Goal: Navigation & Orientation: Find specific page/section

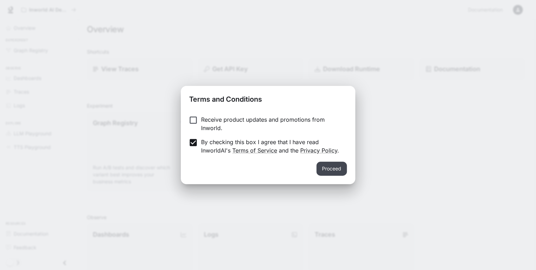
click at [330, 168] on button "Proceed" at bounding box center [331, 168] width 30 height 14
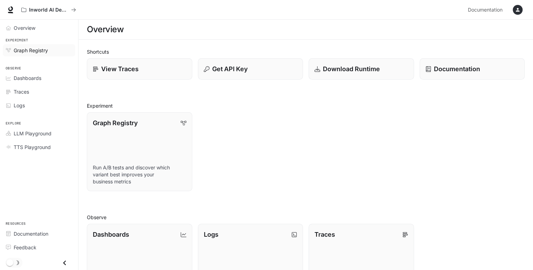
click at [26, 50] on span "Graph Registry" at bounding box center [31, 50] width 34 height 7
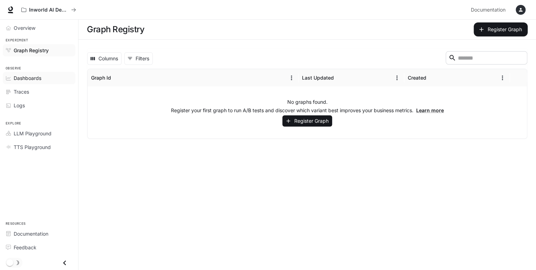
click at [32, 78] on span "Dashboards" at bounding box center [28, 77] width 28 height 7
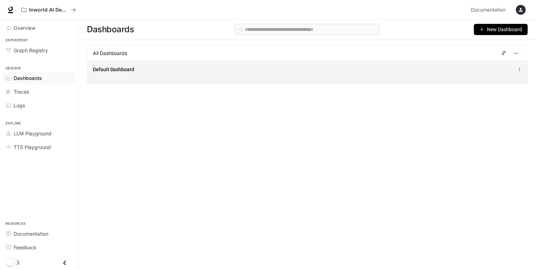
click at [123, 68] on span "Default Dashboard" at bounding box center [113, 69] width 41 height 7
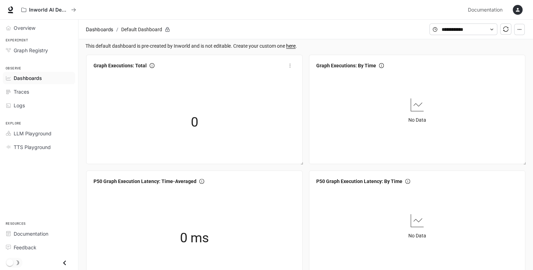
click at [177, 106] on div "0" at bounding box center [194, 122] width 70 height 45
click at [123, 67] on span "Graph Executions: Total" at bounding box center [120, 66] width 53 height 8
click at [33, 27] on span "Overview" at bounding box center [25, 27] width 22 height 7
